Goal: Information Seeking & Learning: Learn about a topic

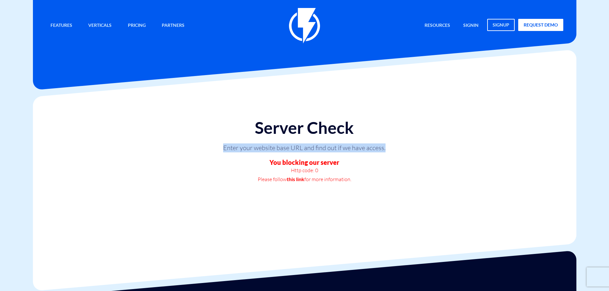
drag, startPoint x: 224, startPoint y: 148, endPoint x: 393, endPoint y: 143, distance: 168.4
click at [393, 143] on div "Server Check Enter your website base URL and find out if we have access. You bl…" at bounding box center [305, 151] width 308 height 78
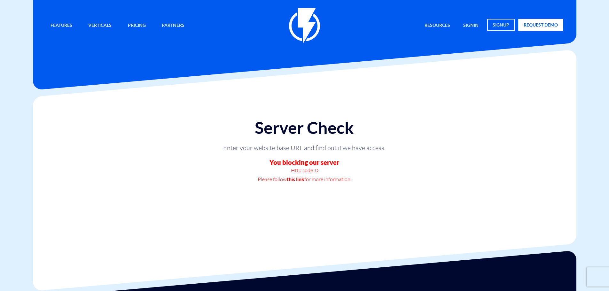
click at [414, 236] on div "Server Check Enter your website base URL and find out if we have access. You bl…" at bounding box center [305, 170] width 544 height 148
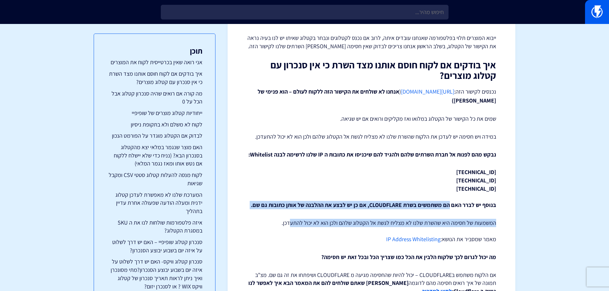
click at [410, 241] on link "IP Address Whitelisting" at bounding box center [413, 239] width 54 height 7
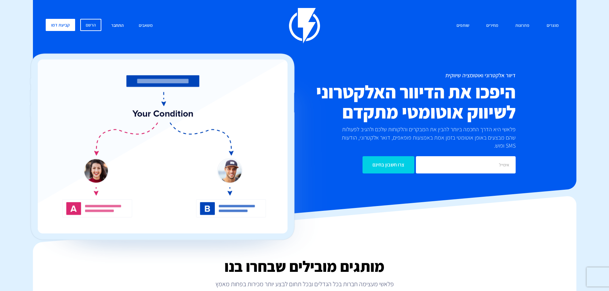
click at [118, 25] on link "התחבר" at bounding box center [118, 26] width 22 height 14
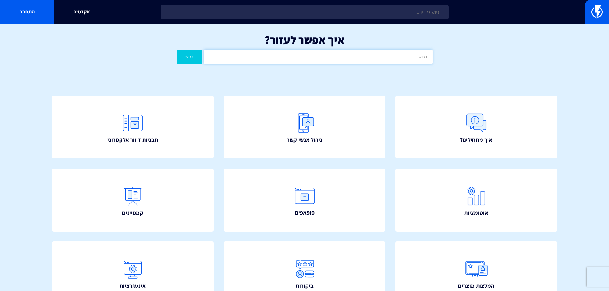
click at [284, 58] on input "text" at bounding box center [318, 57] width 229 height 14
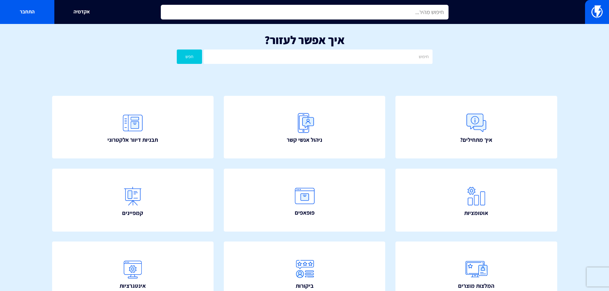
click at [320, 11] on input "text" at bounding box center [305, 12] width 288 height 15
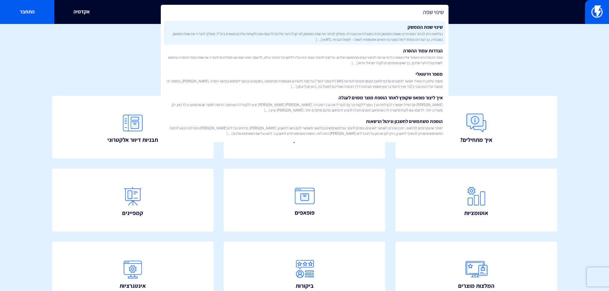
type input "שינוי שפה"
click at [345, 33] on span "בפלאשי ניתן לבחור האם תרצו ששפת הממשק תהיה באנגלית או בעברית. מומלץ לבחור את שפ…" at bounding box center [305, 36] width 276 height 11
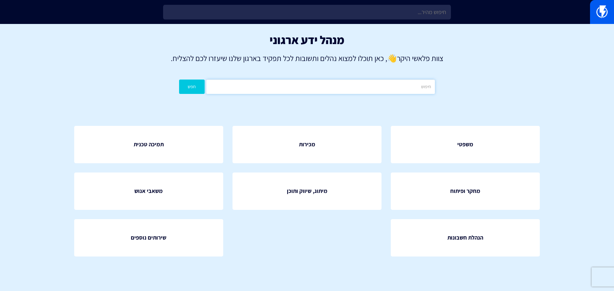
click at [372, 88] on input "text" at bounding box center [320, 87] width 229 height 14
type input "חסימת קטלוג"
click at [179, 80] on button "חפש" at bounding box center [192, 87] width 26 height 14
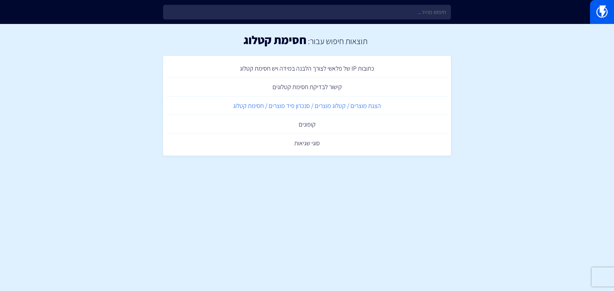
click at [351, 105] on link "הצגת מוצרים / קטלוג מוצרים / סנכרון פיד מוצרים / חסימת קטלוג" at bounding box center [307, 106] width 282 height 19
